Goal: Task Accomplishment & Management: Complete application form

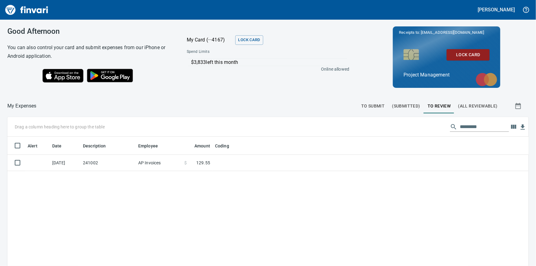
scroll to position [0, 0]
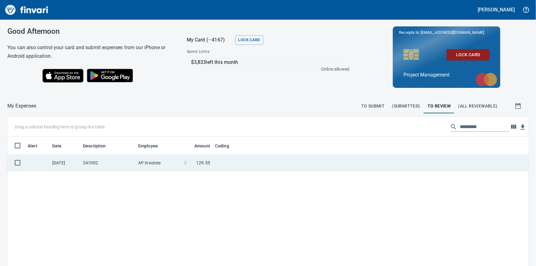
click at [84, 162] on td "241002" at bounding box center [108, 163] width 55 height 16
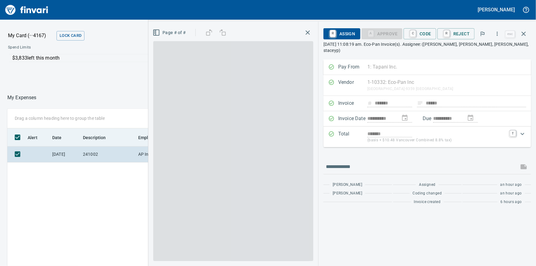
scroll to position [194, 359]
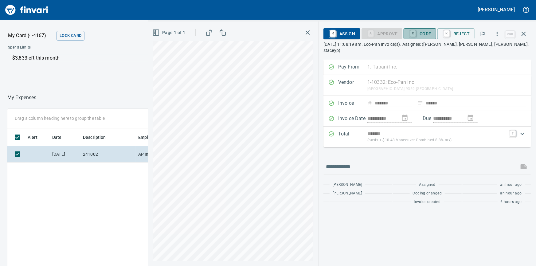
click at [425, 33] on span "C Code" at bounding box center [420, 34] width 23 height 10
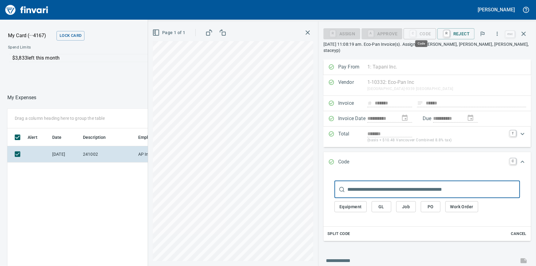
click at [405, 203] on span "Job" at bounding box center [406, 207] width 10 height 8
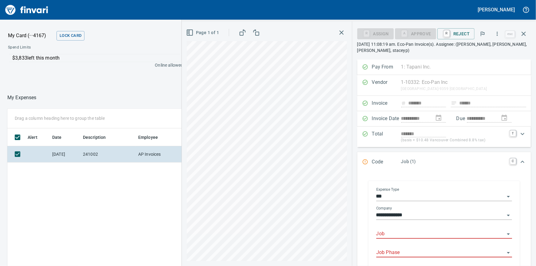
click at [388, 238] on input "Job" at bounding box center [440, 234] width 128 height 9
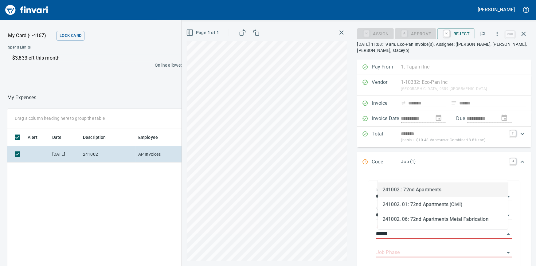
click at [423, 191] on li "241002.: 72nd Apartments" at bounding box center [443, 190] width 130 height 15
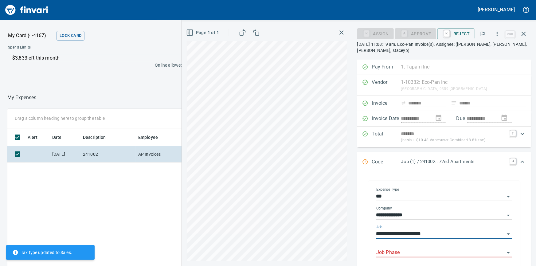
type input "**********"
click at [398, 251] on input "Job Phase" at bounding box center [440, 253] width 128 height 9
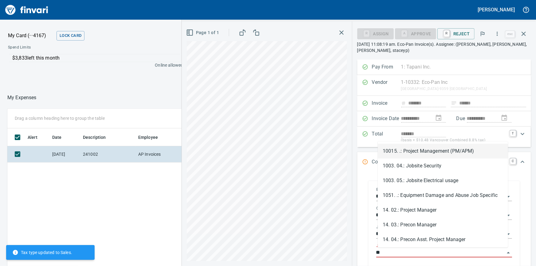
type input "*"
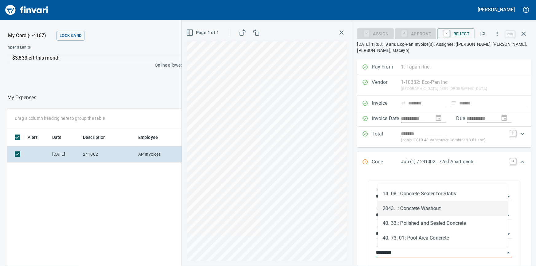
click at [420, 210] on li "2043. .: Concrete Washout" at bounding box center [443, 208] width 130 height 15
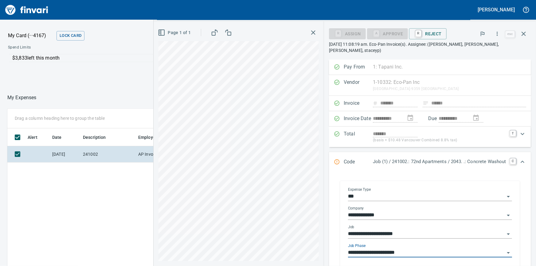
scroll to position [99, 0]
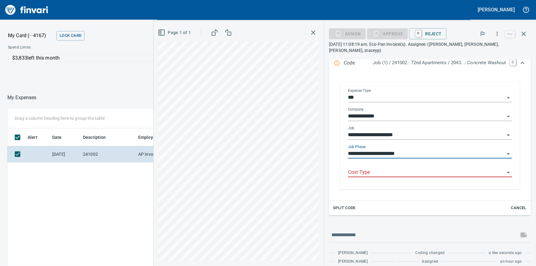
type input "**********"
click at [355, 168] on input "Cost Type" at bounding box center [426, 172] width 157 height 9
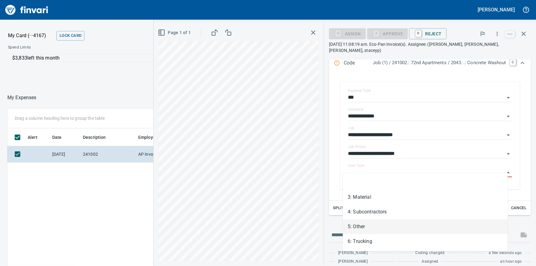
click at [375, 222] on li "5: Other" at bounding box center [425, 226] width 165 height 15
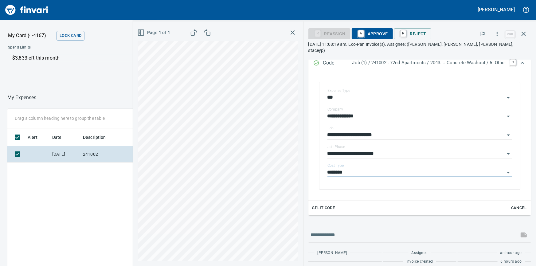
type input "********"
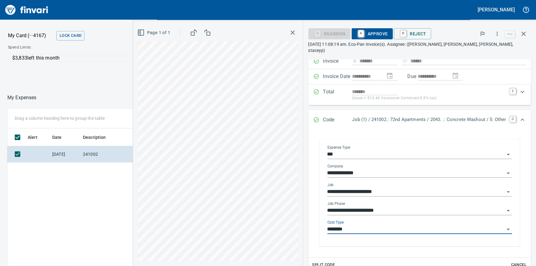
scroll to position [0, 0]
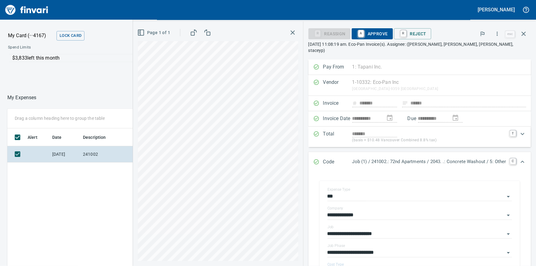
click at [370, 33] on span "A Approve" at bounding box center [372, 34] width 31 height 10
